Goal: Task Accomplishment & Management: Manage account settings

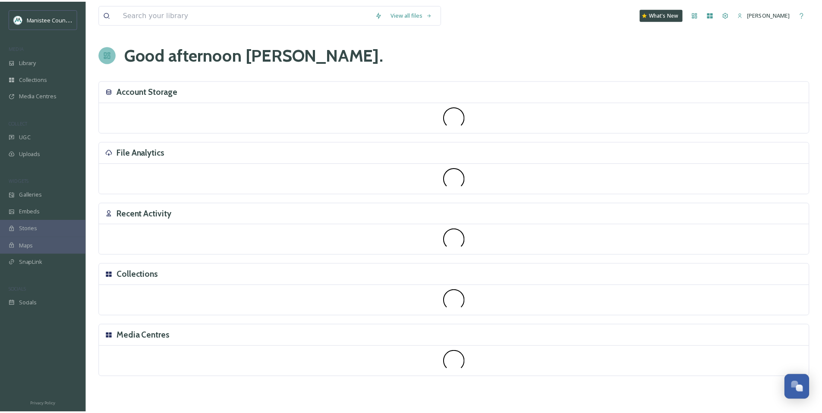
scroll to position [2598, 0]
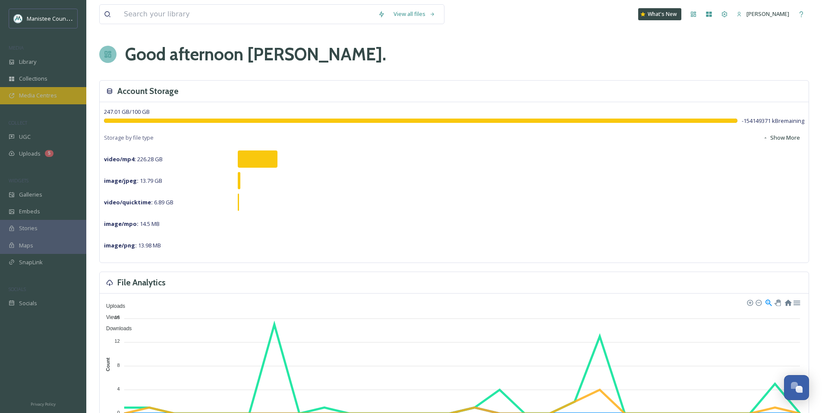
click at [24, 96] on span "Media Centres" at bounding box center [38, 95] width 38 height 8
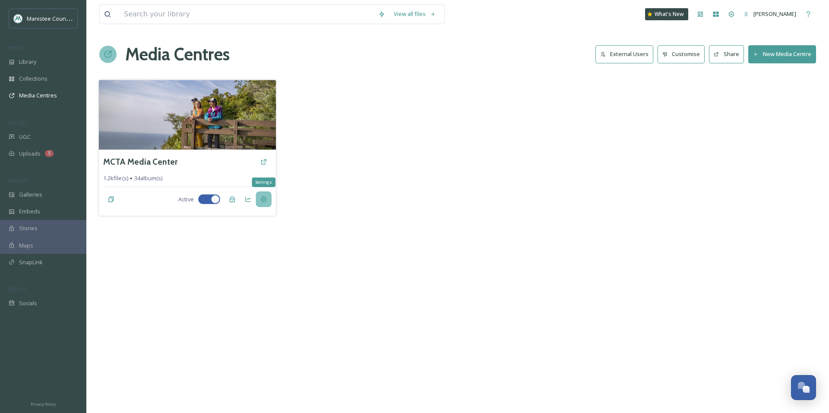
click at [268, 201] on div "Settings" at bounding box center [263, 200] width 16 height 16
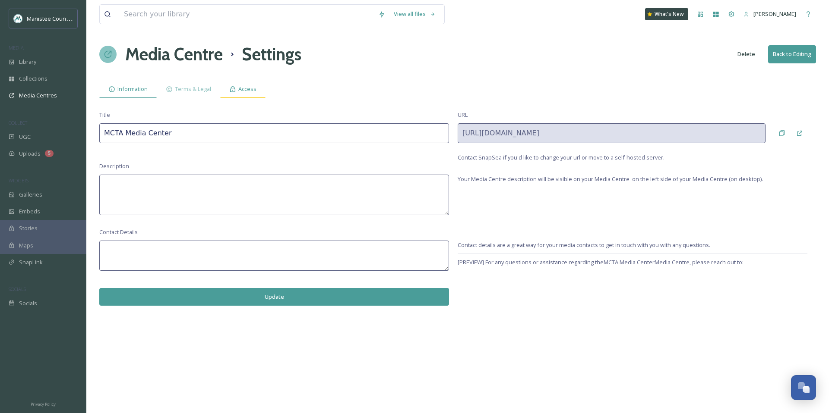
click at [251, 87] on span "Access" at bounding box center [247, 89] width 18 height 8
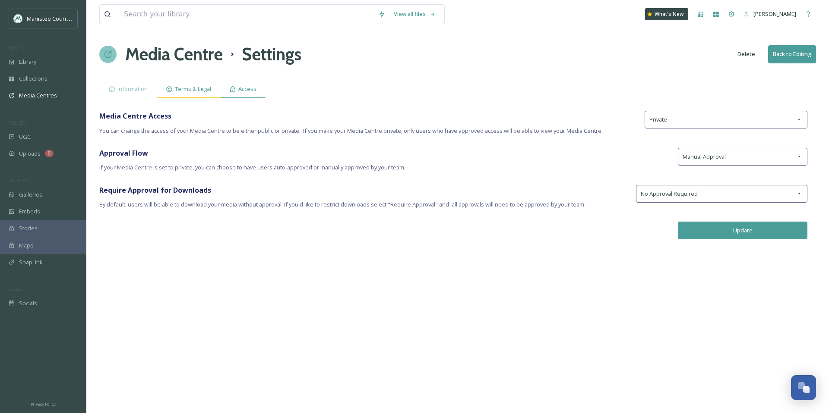
click at [198, 85] on span "Terms & Legal" at bounding box center [193, 89] width 36 height 8
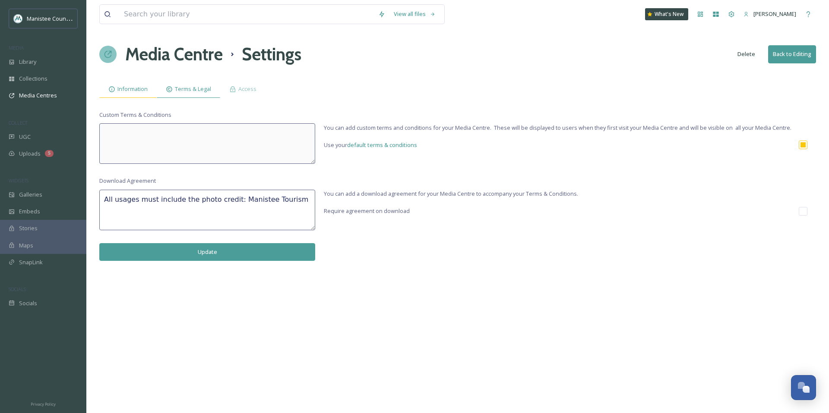
click at [124, 88] on span "Information" at bounding box center [132, 89] width 30 height 8
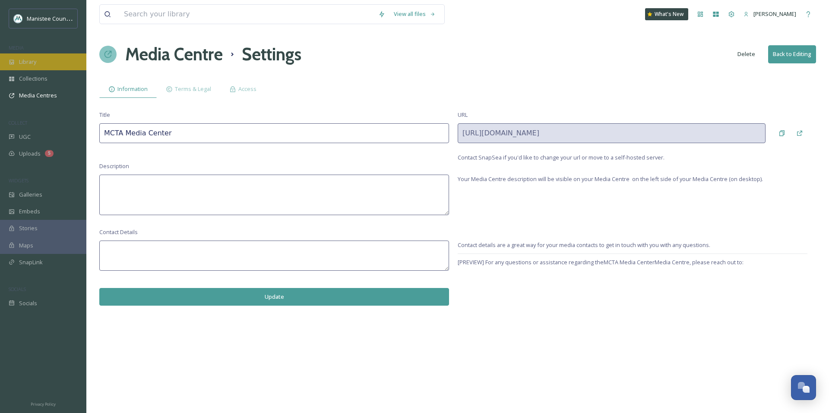
click at [51, 63] on div "Library" at bounding box center [43, 62] width 86 height 17
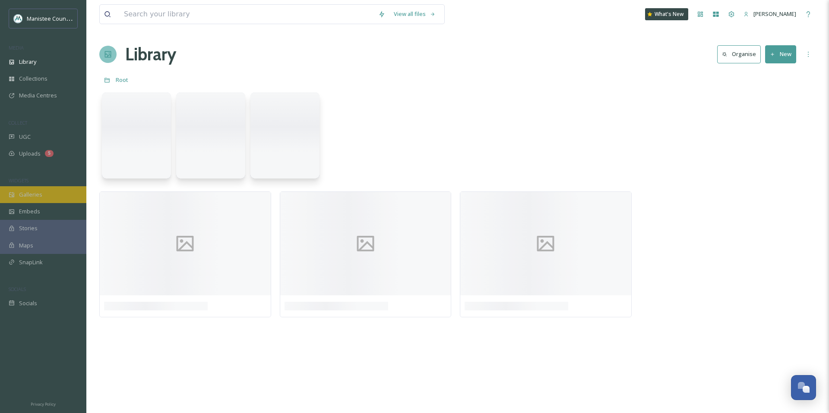
click at [44, 192] on div "Galleries" at bounding box center [43, 194] width 86 height 17
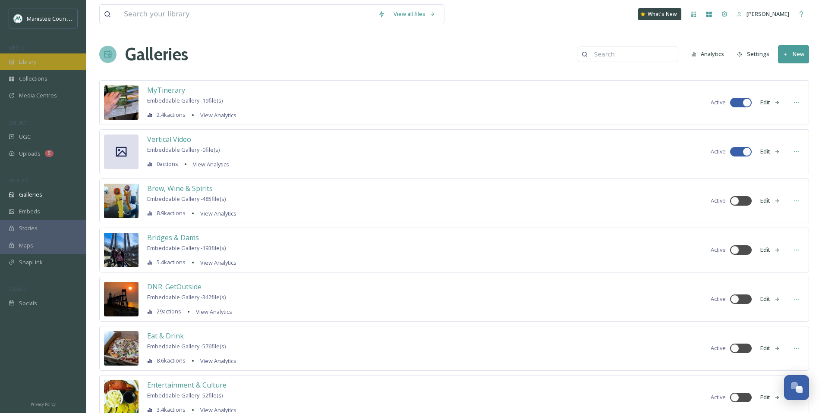
click at [41, 60] on div "Library" at bounding box center [43, 62] width 86 height 17
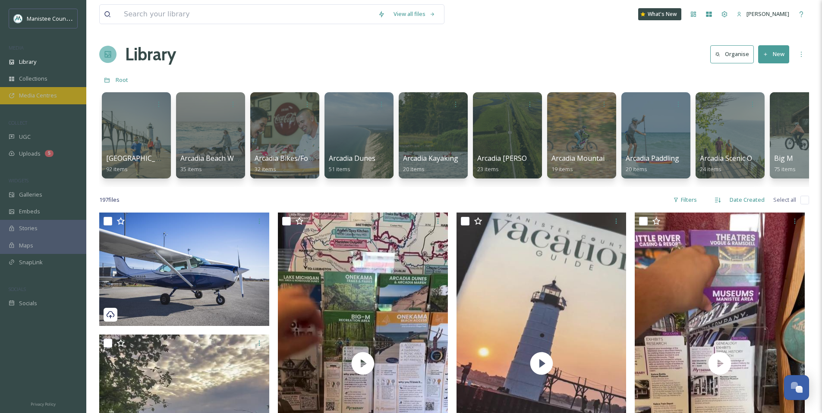
click at [31, 91] on div "Media Centres" at bounding box center [43, 95] width 86 height 17
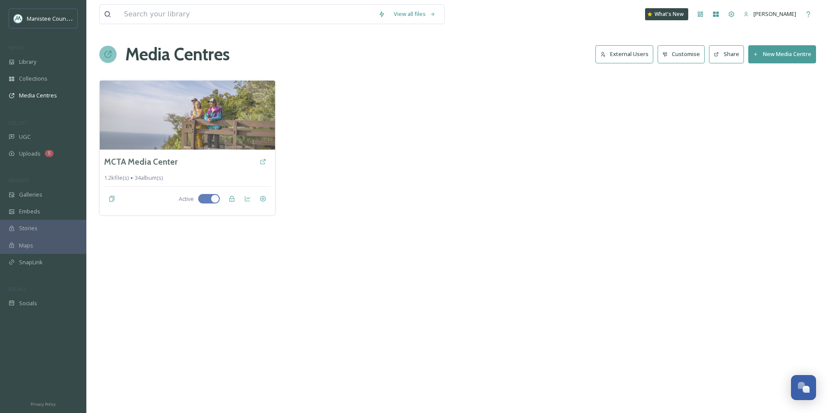
click at [641, 54] on button "External Users" at bounding box center [624, 54] width 58 height 18
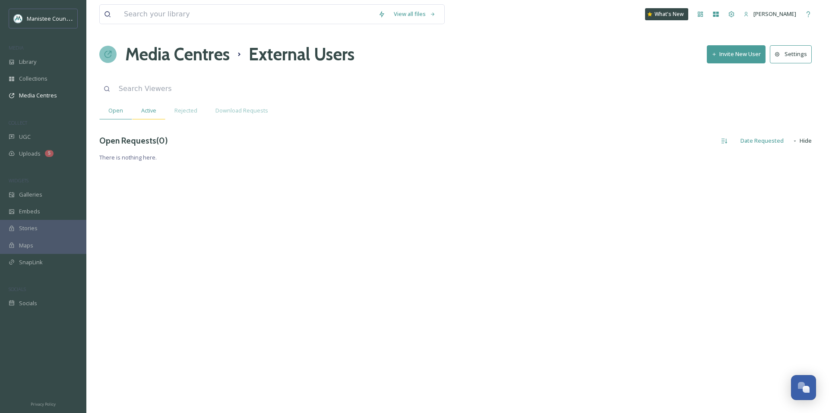
click at [151, 113] on span "Active" at bounding box center [148, 111] width 15 height 8
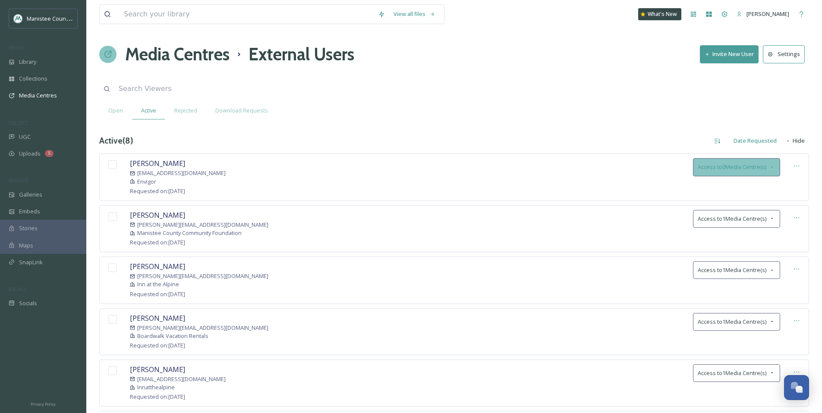
click at [771, 168] on icon at bounding box center [772, 167] width 7 height 7
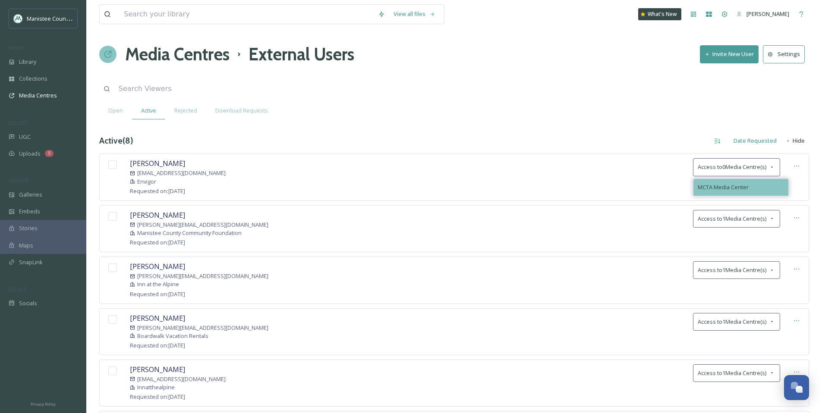
click at [753, 188] on div "MCTA Media Center" at bounding box center [741, 187] width 95 height 17
click at [607, 112] on div "Open Active Rejected Download Requests" at bounding box center [454, 111] width 710 height 18
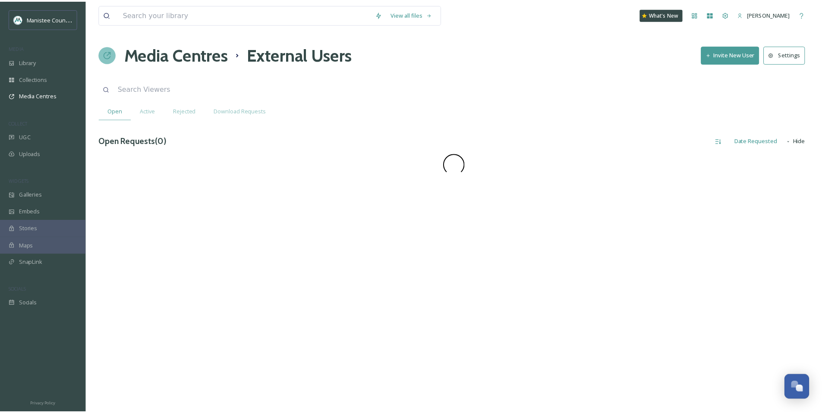
scroll to position [2598, 0]
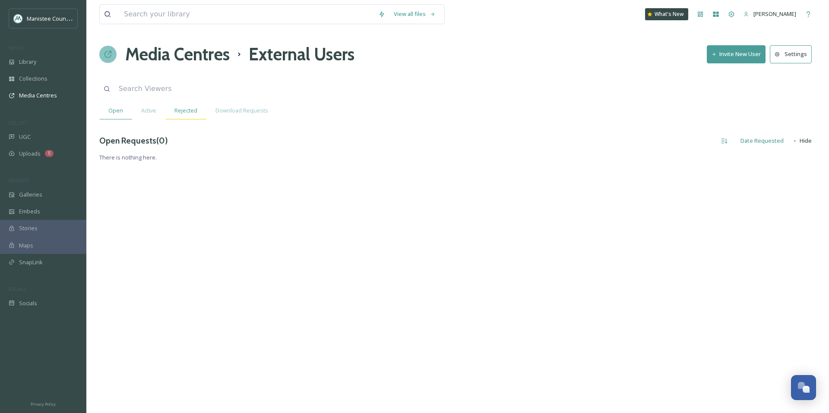
click at [181, 110] on span "Rejected" at bounding box center [185, 111] width 23 height 8
click at [152, 110] on span "Active" at bounding box center [148, 111] width 15 height 8
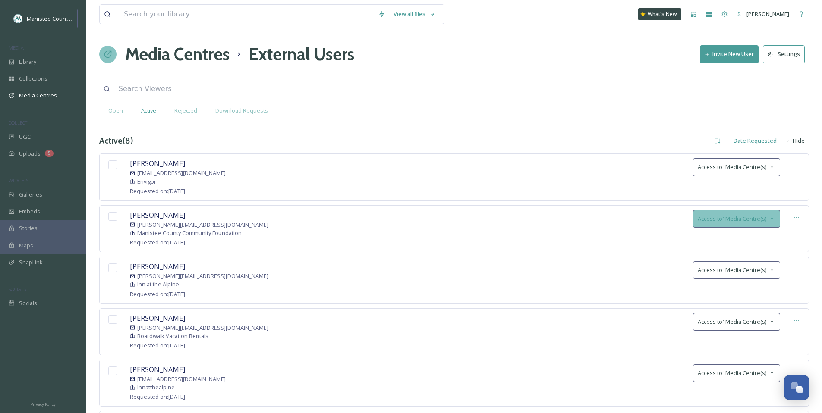
click at [761, 216] on span "Access to 1 Media Centre(s)" at bounding box center [732, 219] width 69 height 8
click at [626, 144] on div "Active ( 8 ) Date Requested Hide" at bounding box center [454, 140] width 710 height 17
click at [798, 167] on icon at bounding box center [796, 166] width 7 height 7
click at [650, 143] on div "Active ( 8 ) Date Requested Hide" at bounding box center [454, 140] width 710 height 17
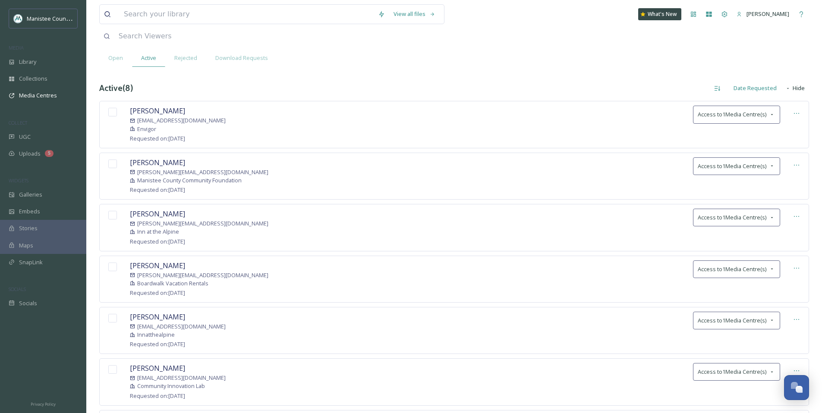
scroll to position [0, 0]
